Goal: Transaction & Acquisition: Purchase product/service

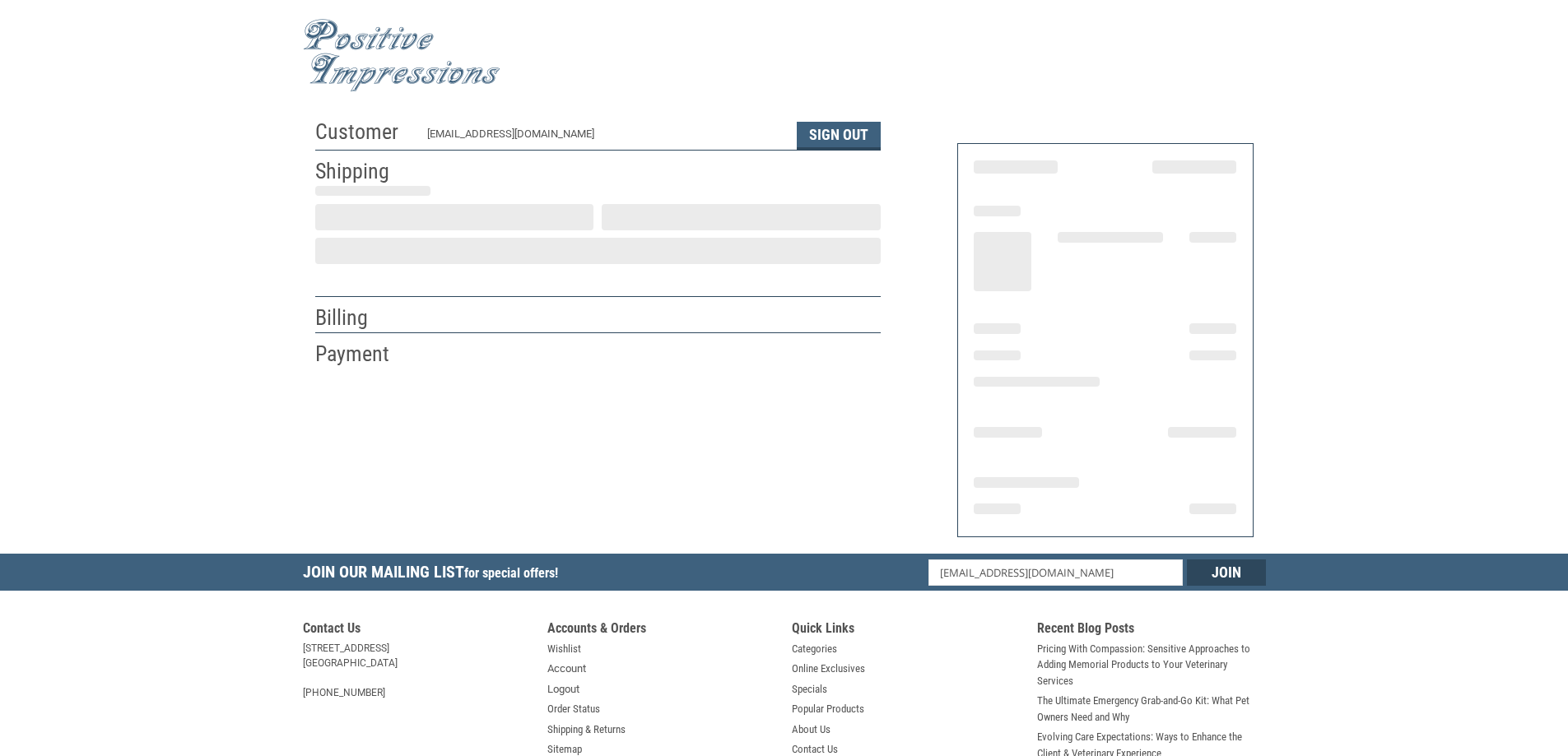
select select "OH"
select select "US"
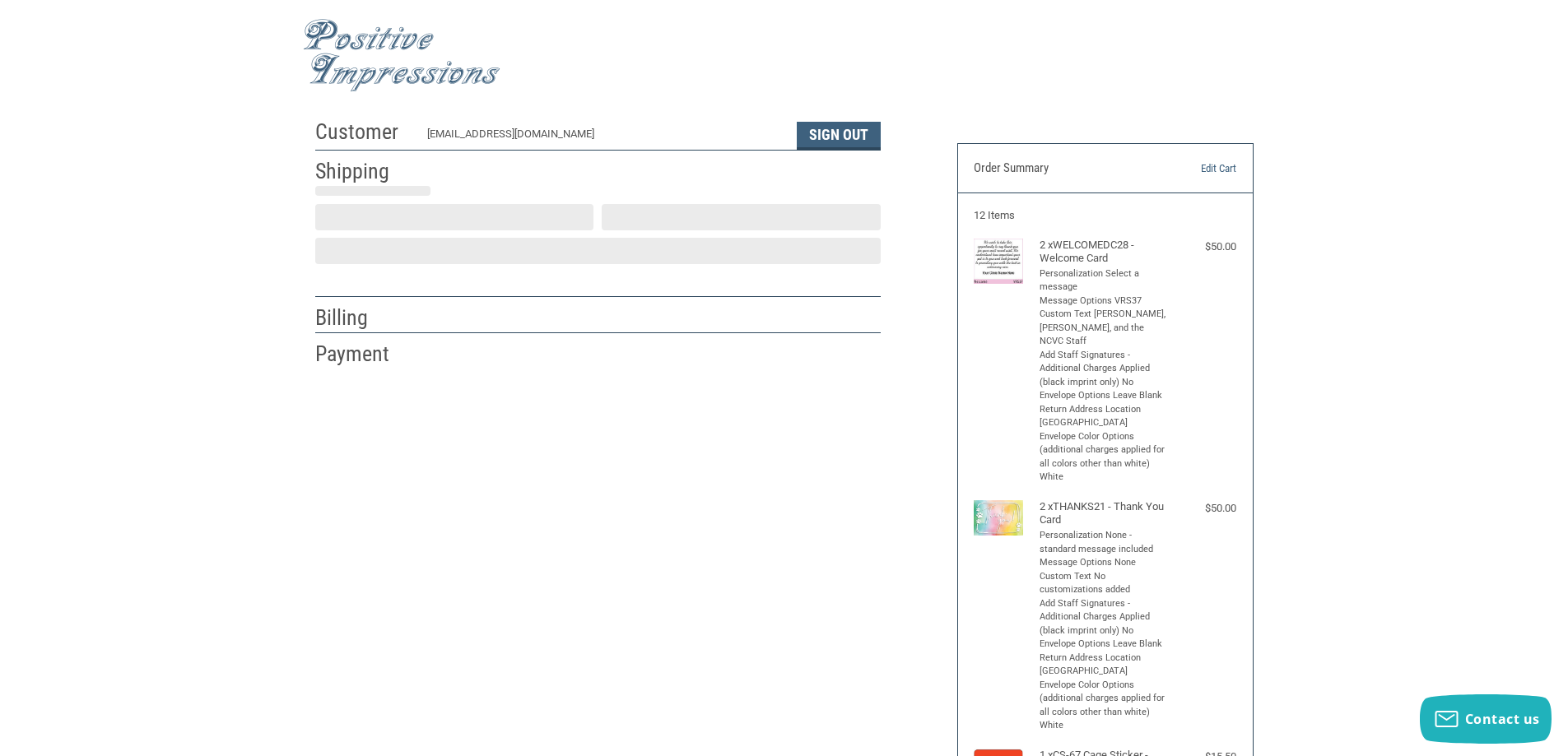
select select "OH"
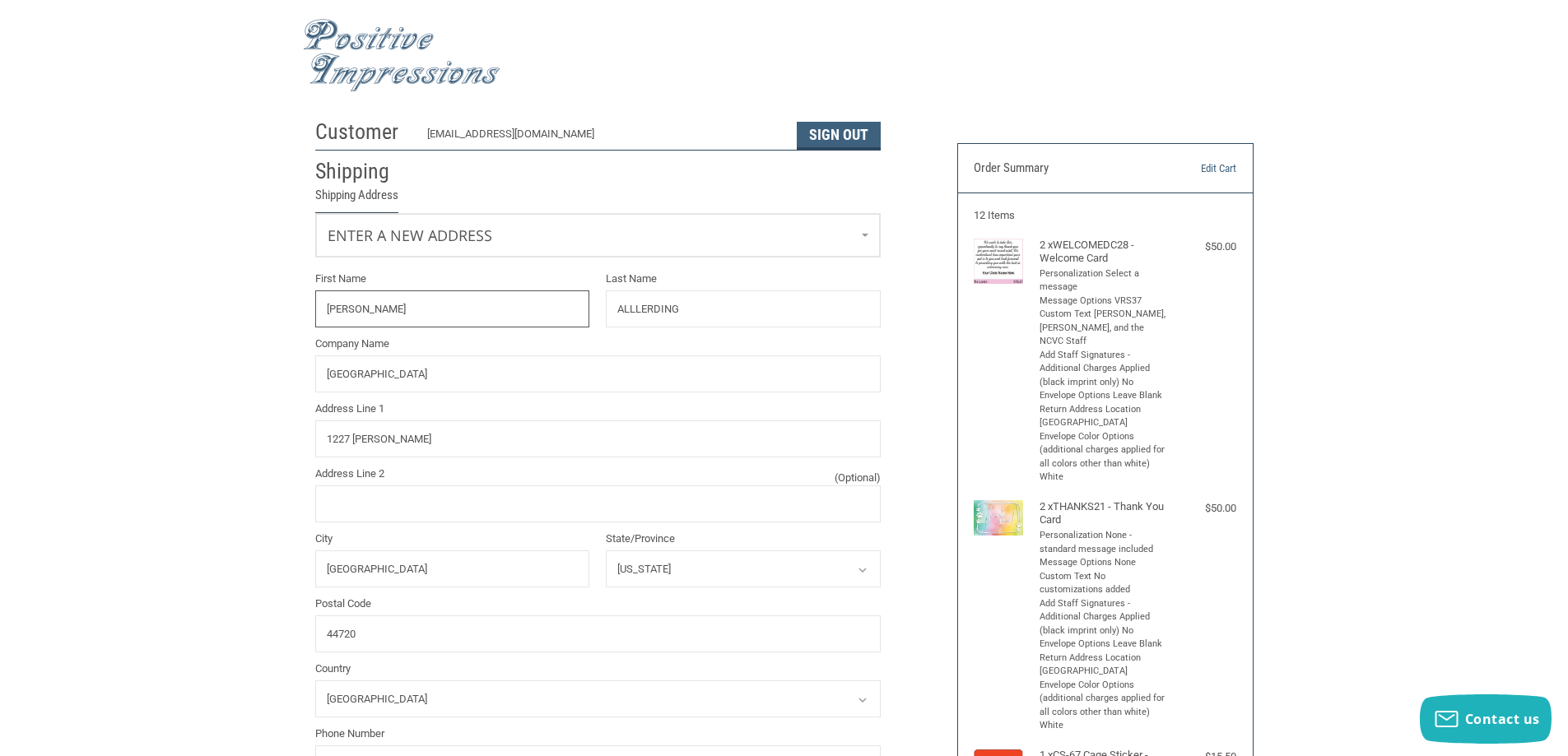
radio input "true"
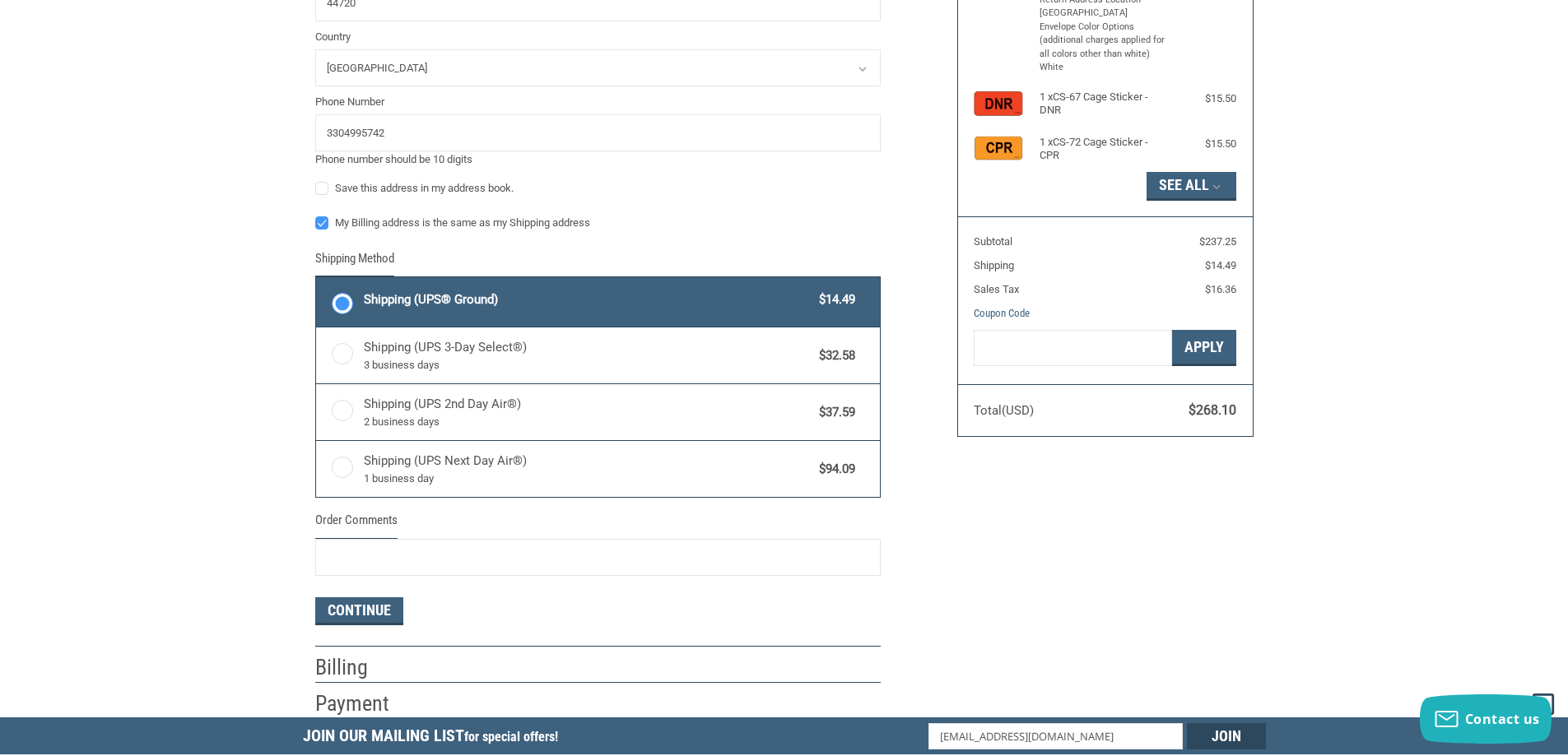
scroll to position [823, 0]
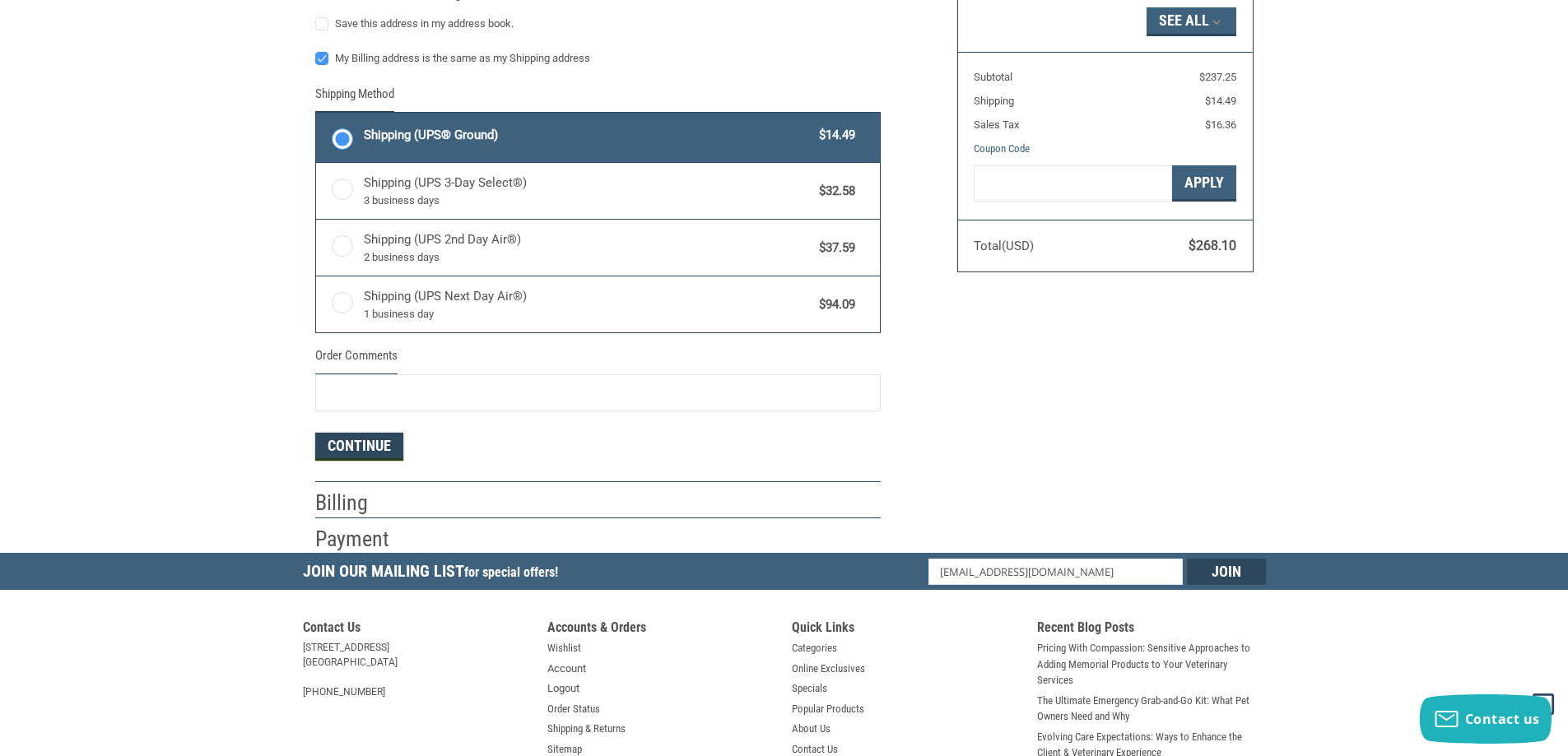
click at [349, 452] on button "Continue" at bounding box center [359, 446] width 88 height 28
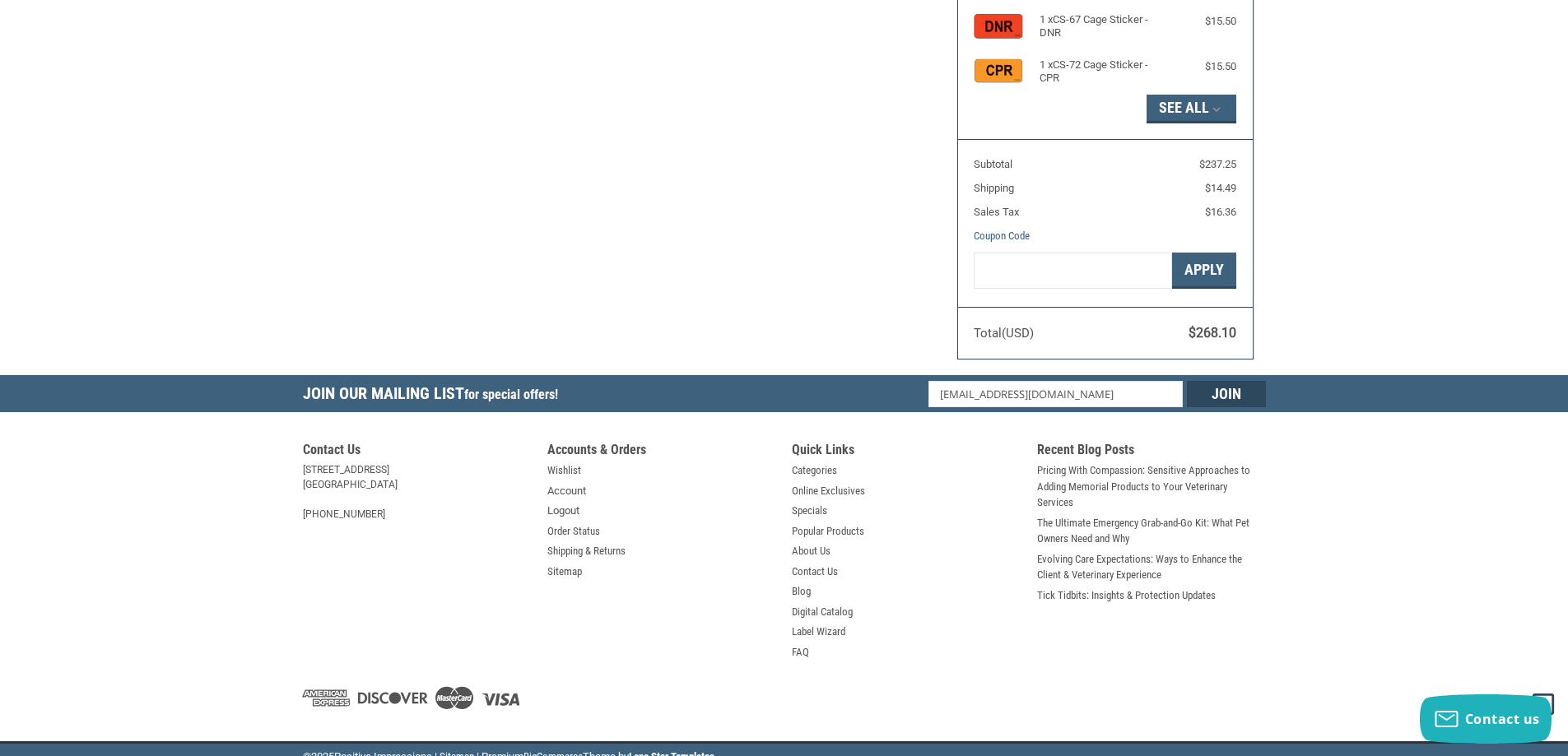
scroll to position [246, 0]
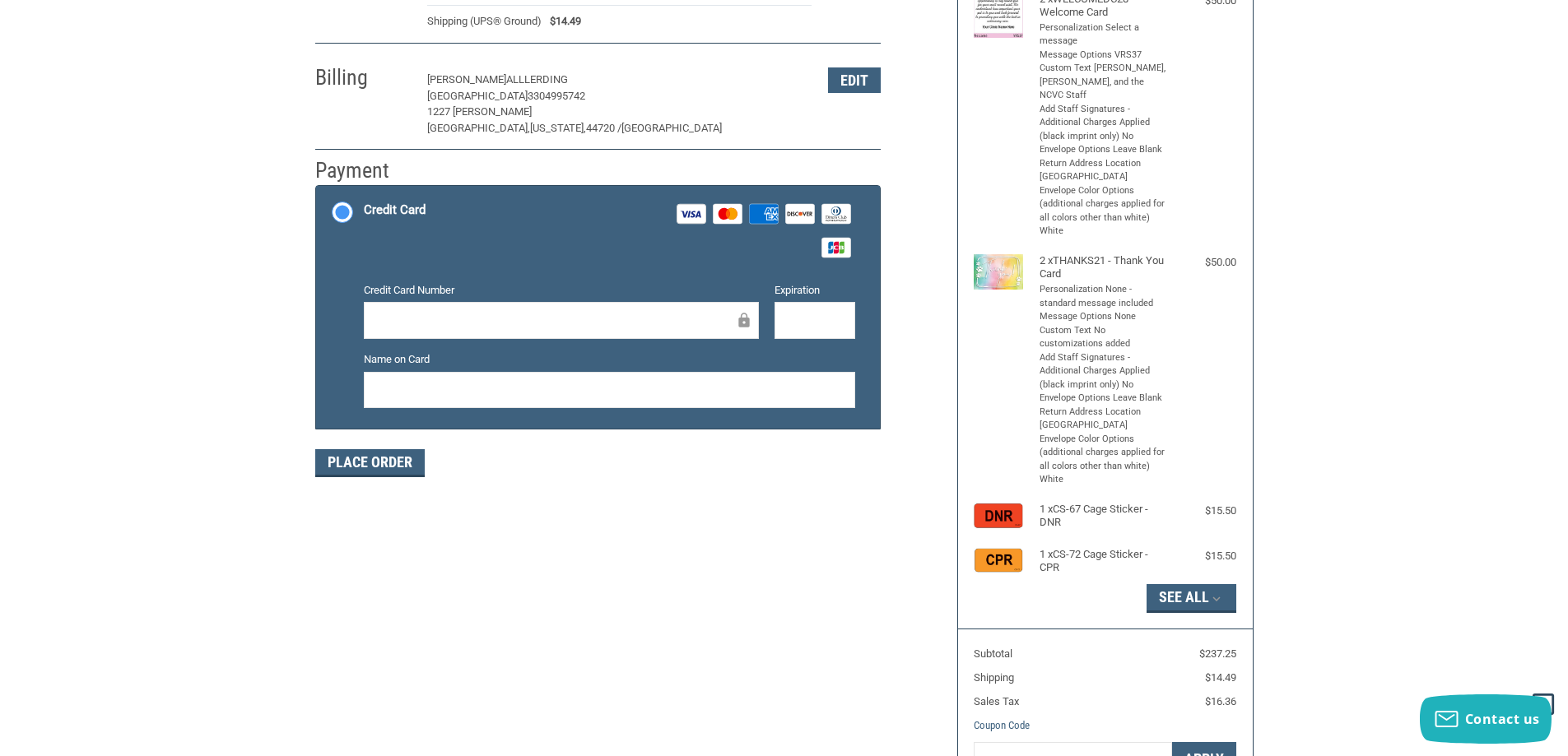
click at [438, 308] on div at bounding box center [560, 321] width 395 height 37
click at [819, 301] on div "Expiration" at bounding box center [815, 311] width 97 height 59
click at [819, 310] on div at bounding box center [815, 321] width 80 height 37
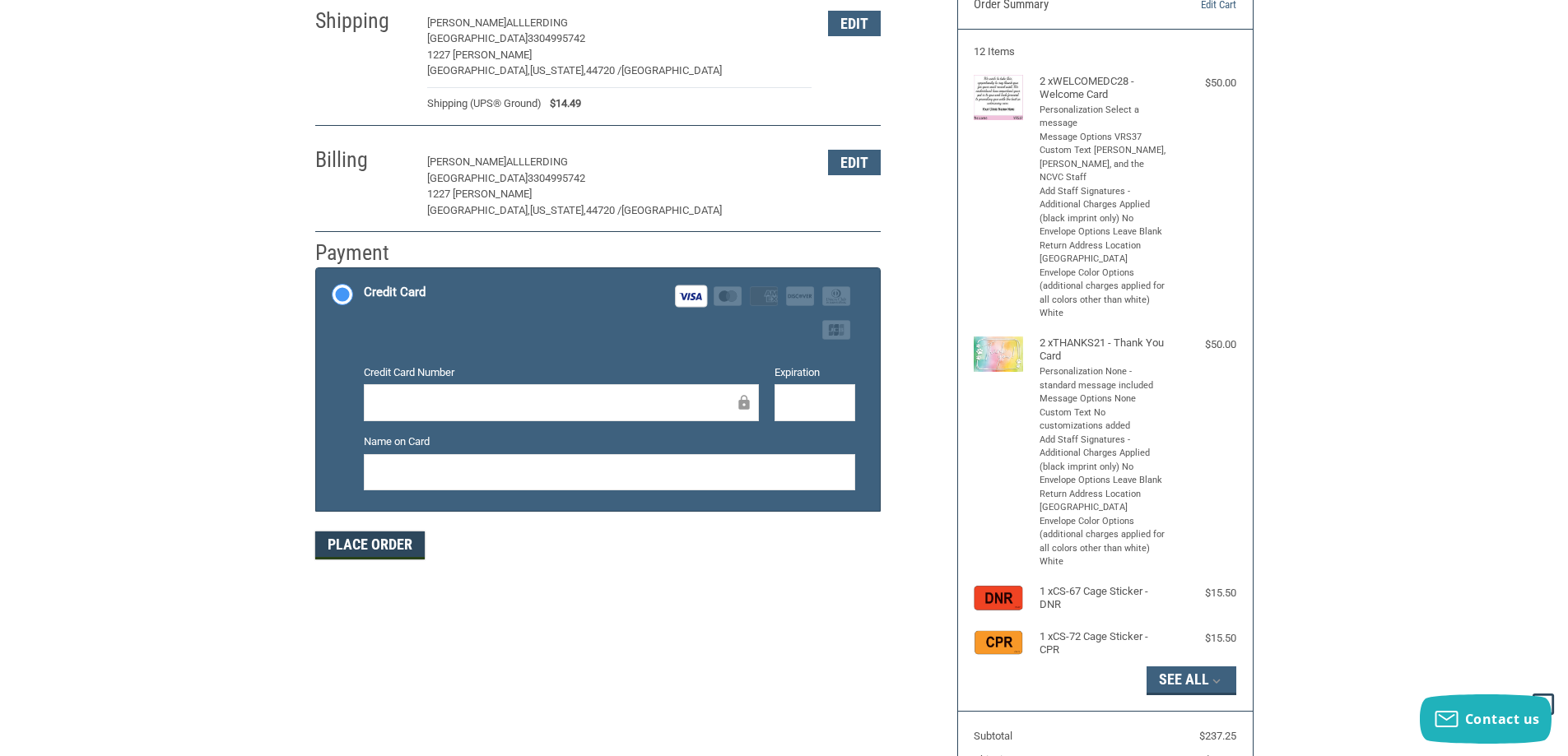
click at [370, 555] on button "Place Order" at bounding box center [370, 545] width 109 height 28
